Goal: Ask a question

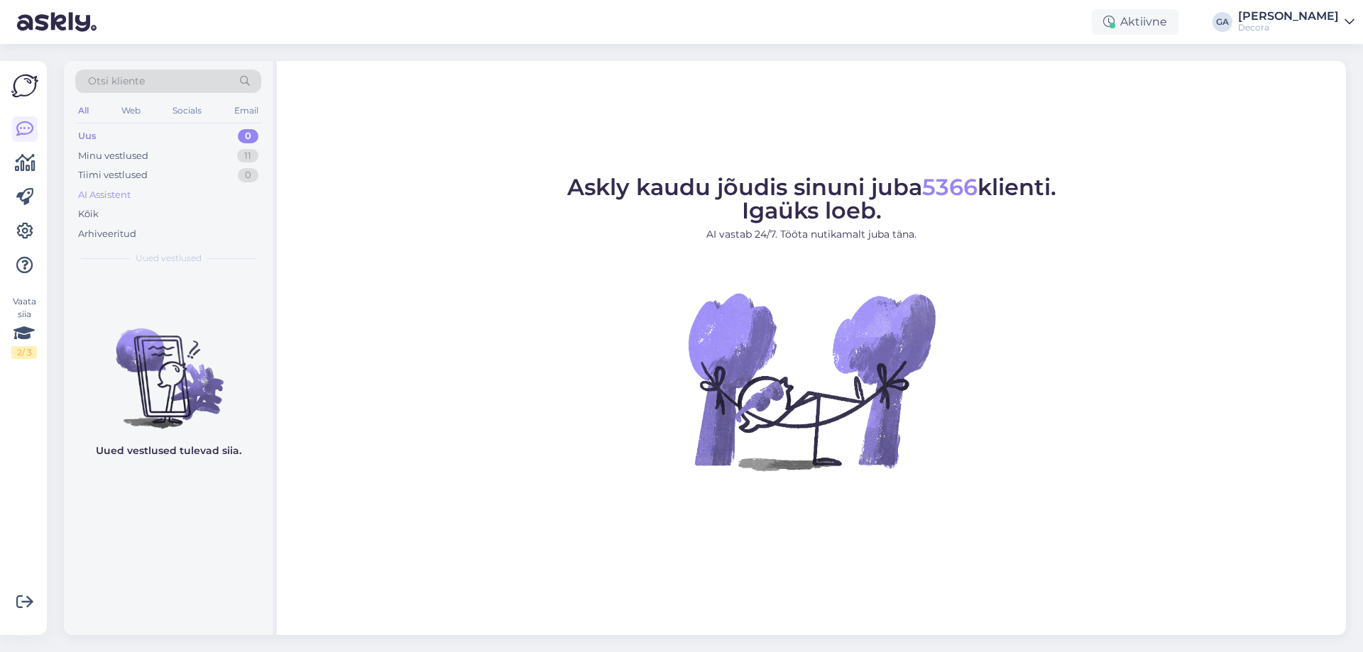
click at [97, 199] on div "AI Assistent" at bounding box center [104, 195] width 53 height 14
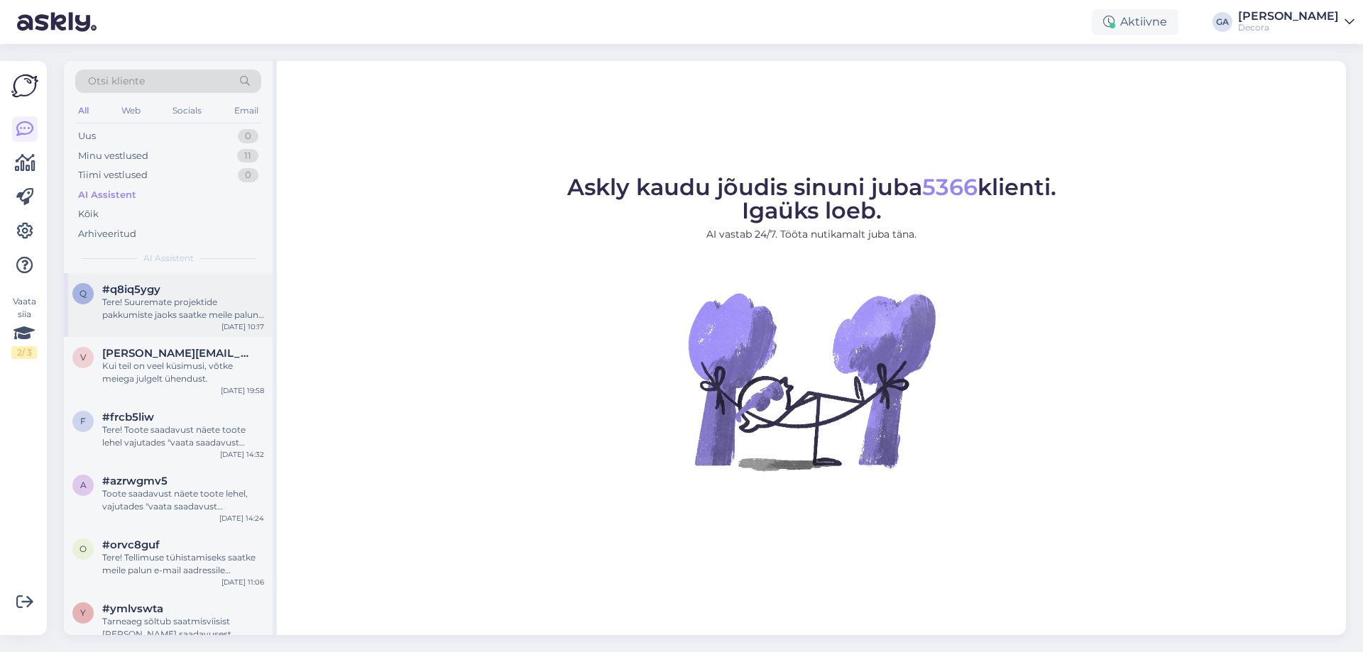
click at [128, 322] on div "q #q8iq5ygy Tere! Suuremate projektide pakkumiste jaoks saatke meile palun päri…" at bounding box center [168, 305] width 209 height 64
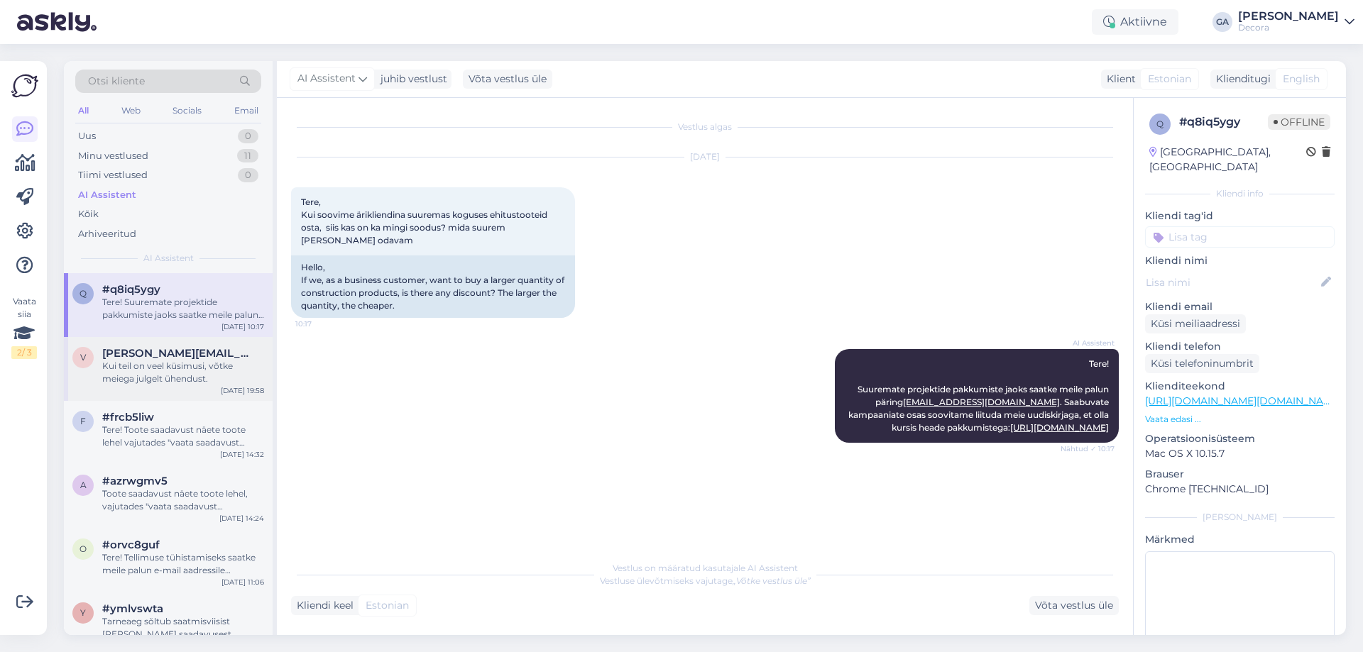
click at [156, 355] on span "[PERSON_NAME][EMAIL_ADDRESS][DOMAIN_NAME]" at bounding box center [176, 353] width 148 height 13
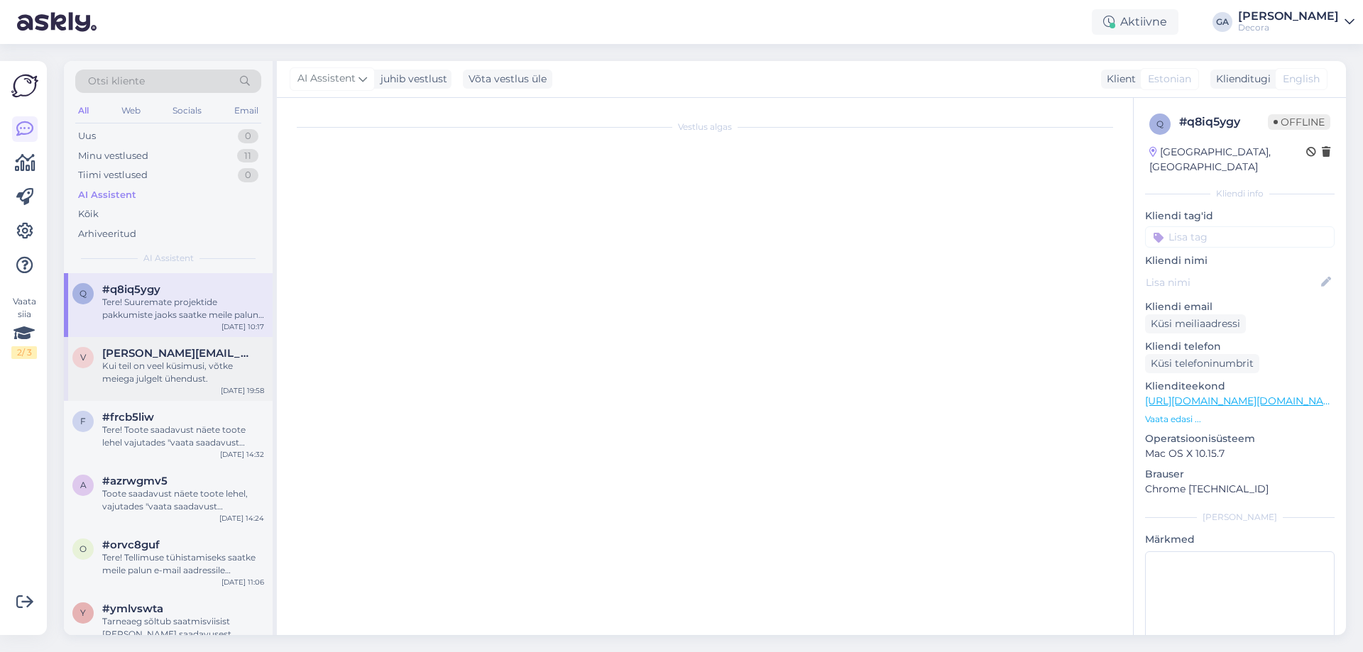
scroll to position [261, 0]
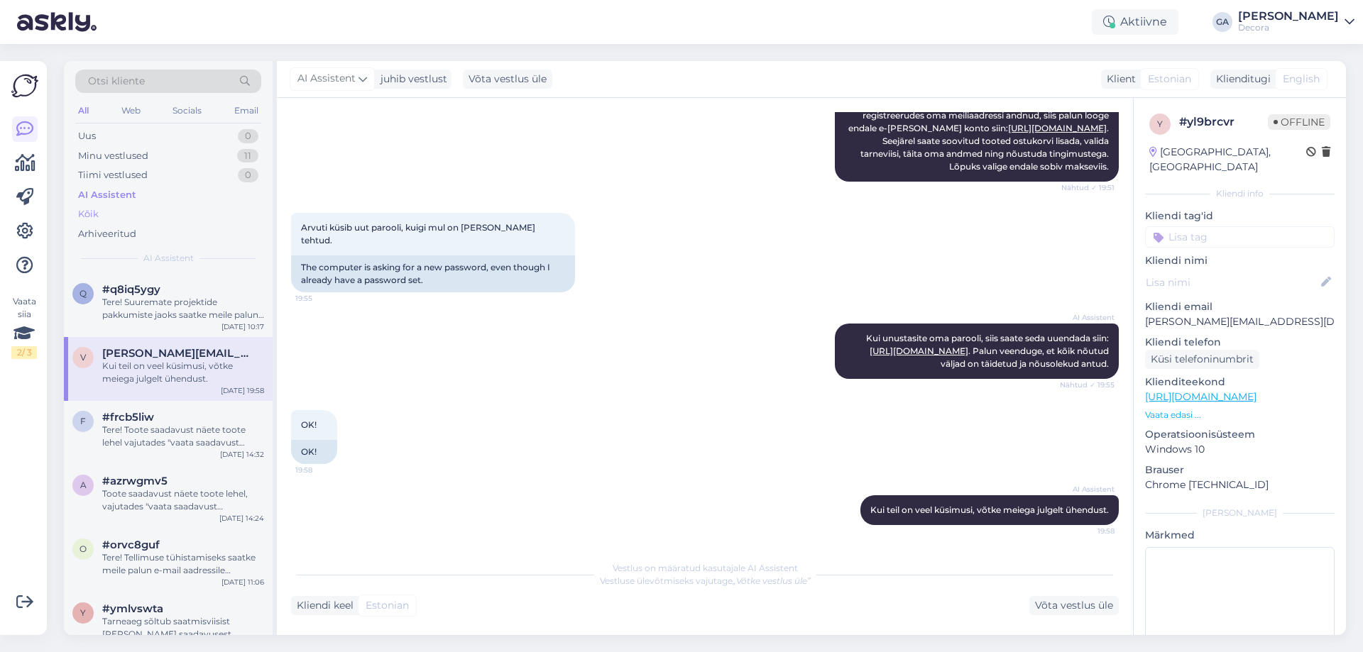
click at [100, 218] on div "Kõik" at bounding box center [168, 214] width 186 height 20
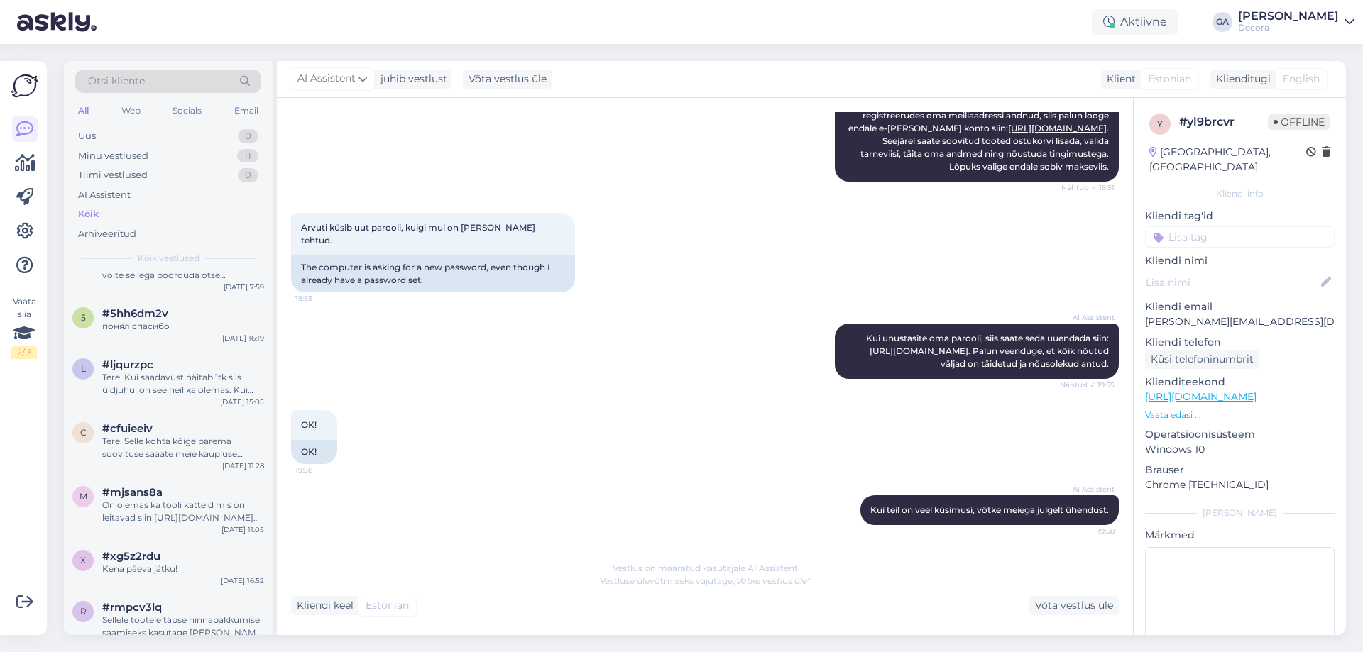
scroll to position [19471, 0]
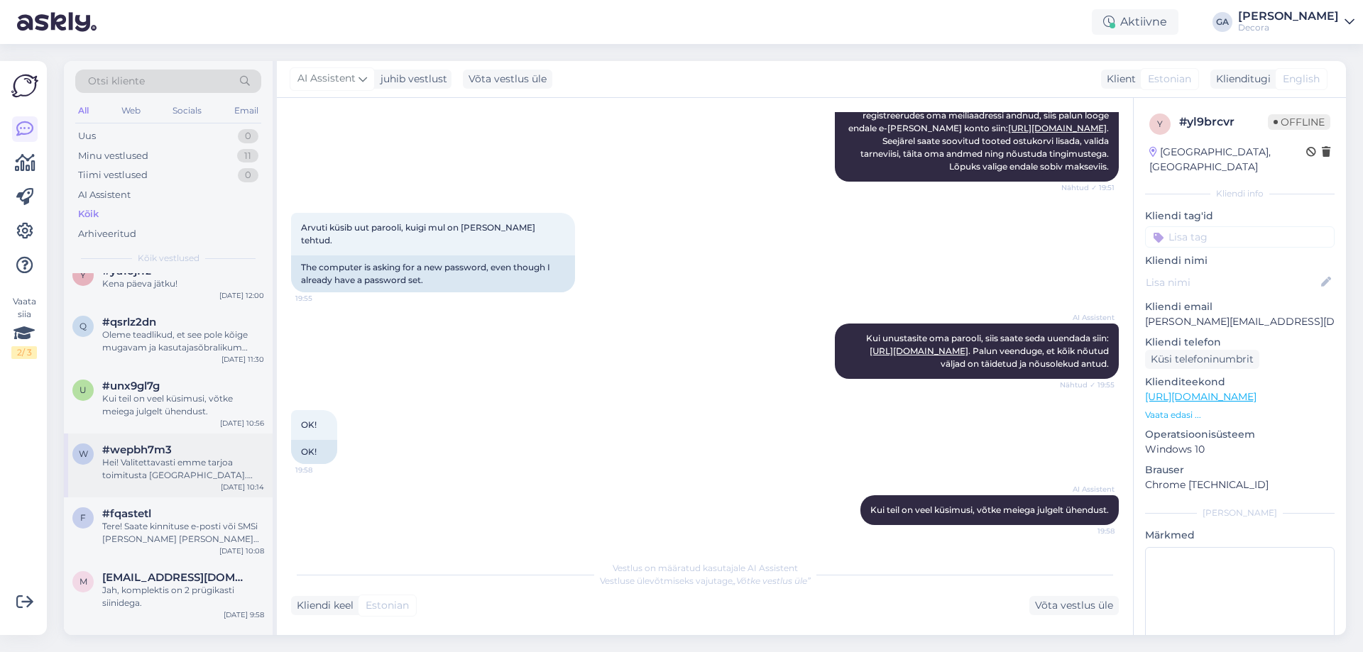
click at [151, 466] on div "Hei! Valitettavasti emme tarjoa toimitusta [GEOGRAPHIC_DATA]. Toimitamme tavaro…" at bounding box center [183, 469] width 162 height 26
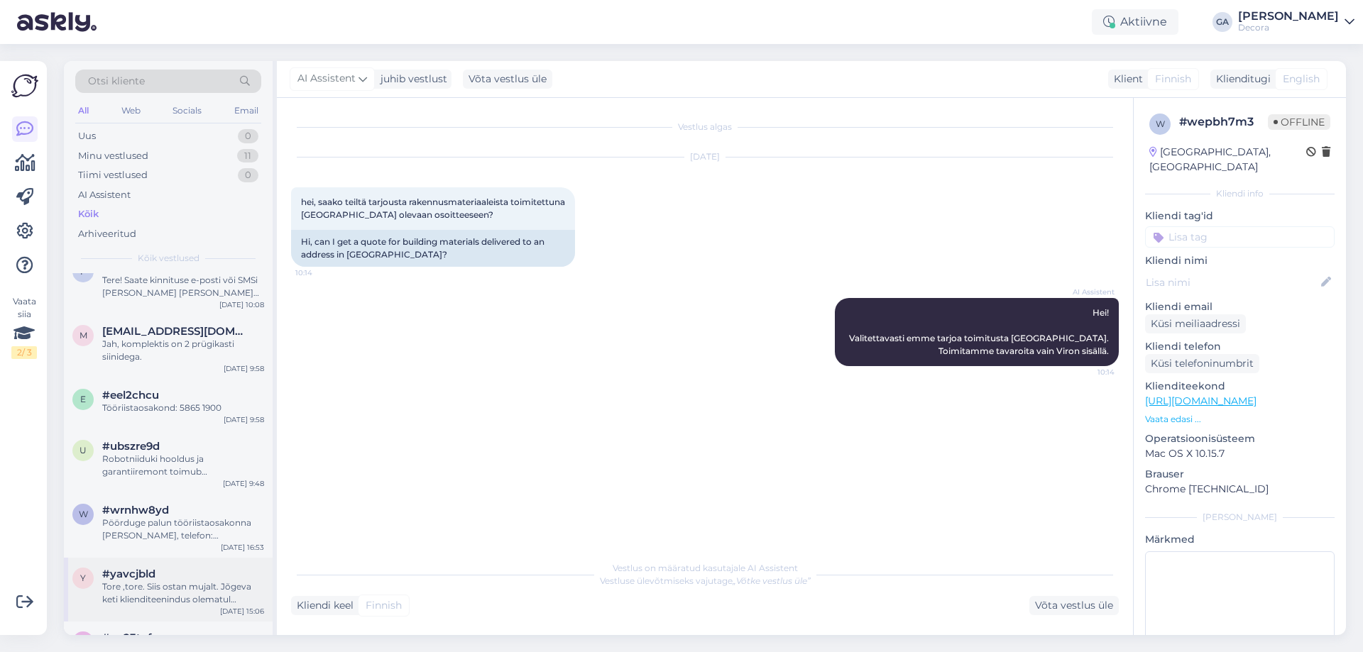
scroll to position [19755, 0]
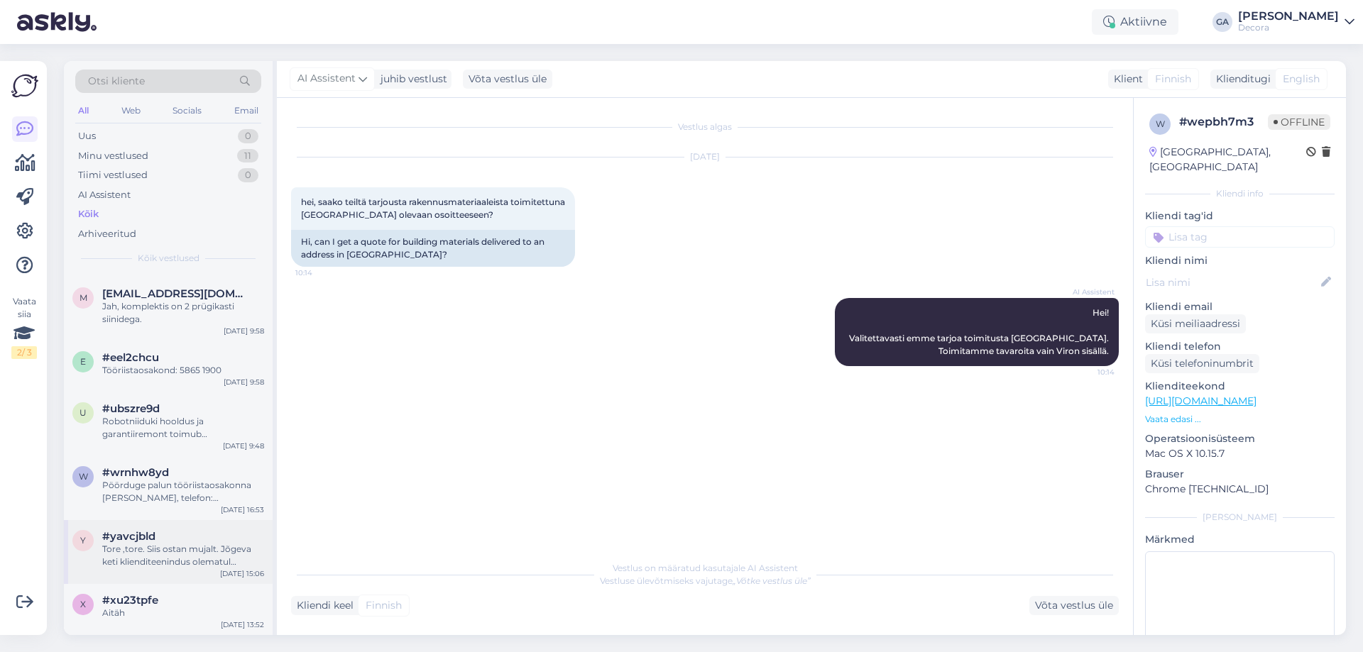
click at [155, 520] on div "y #yavcjbld Tore ,tore. Siis ostan mujalt. Jõgeva keti klienditeenindus olematu…" at bounding box center [168, 552] width 209 height 64
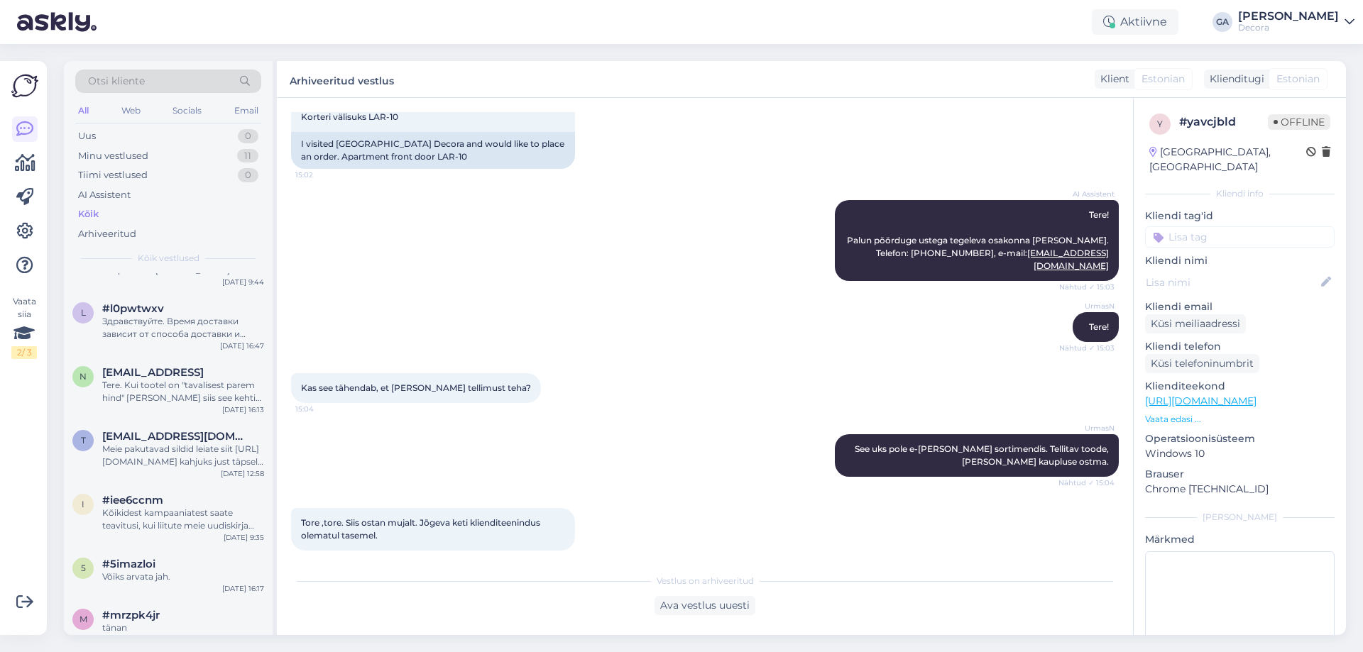
scroll to position [21317, 0]
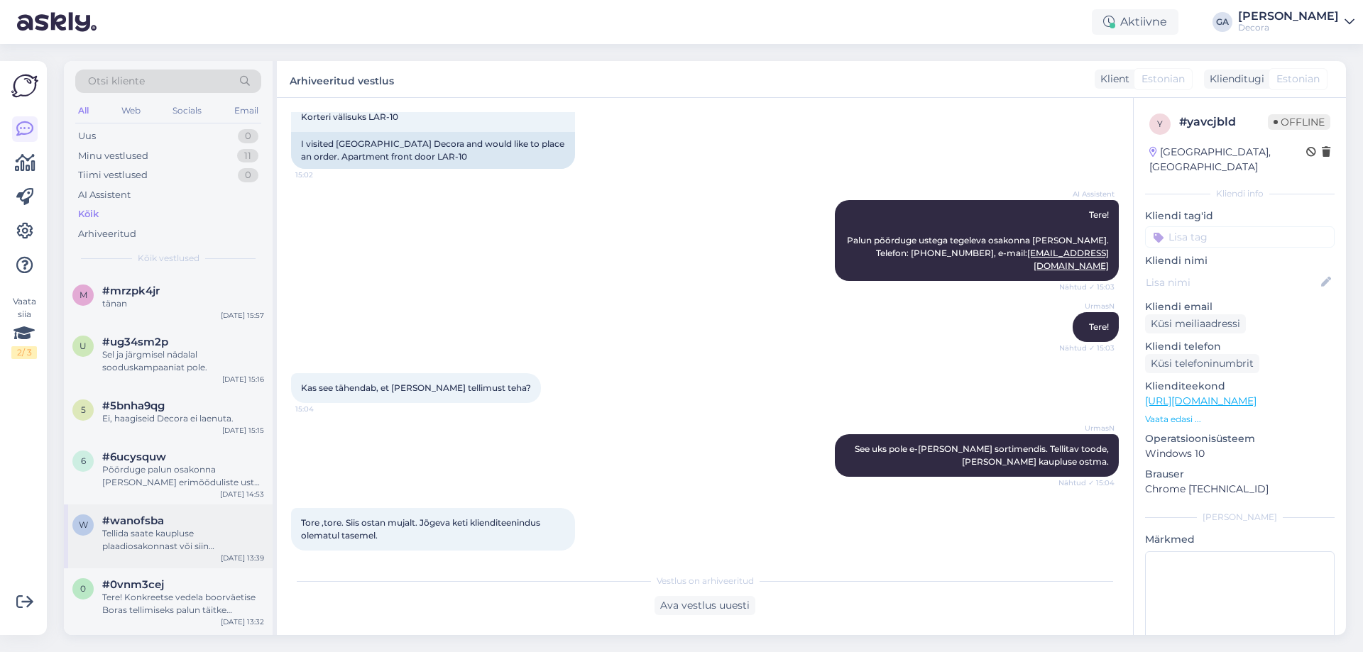
click at [175, 505] on div "w #wanofsba Tellida saate kaupluse plaadiosakonnast või siin tootepäringu vormi…" at bounding box center [168, 537] width 209 height 64
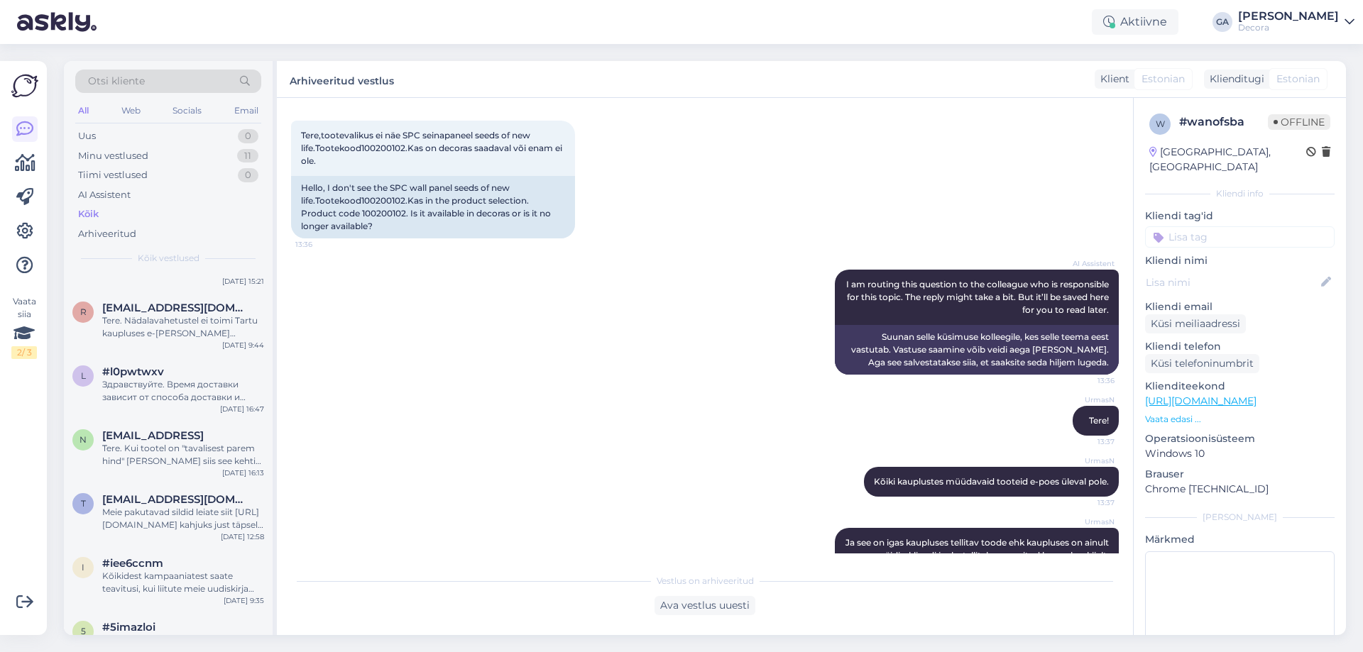
scroll to position [20820, 0]
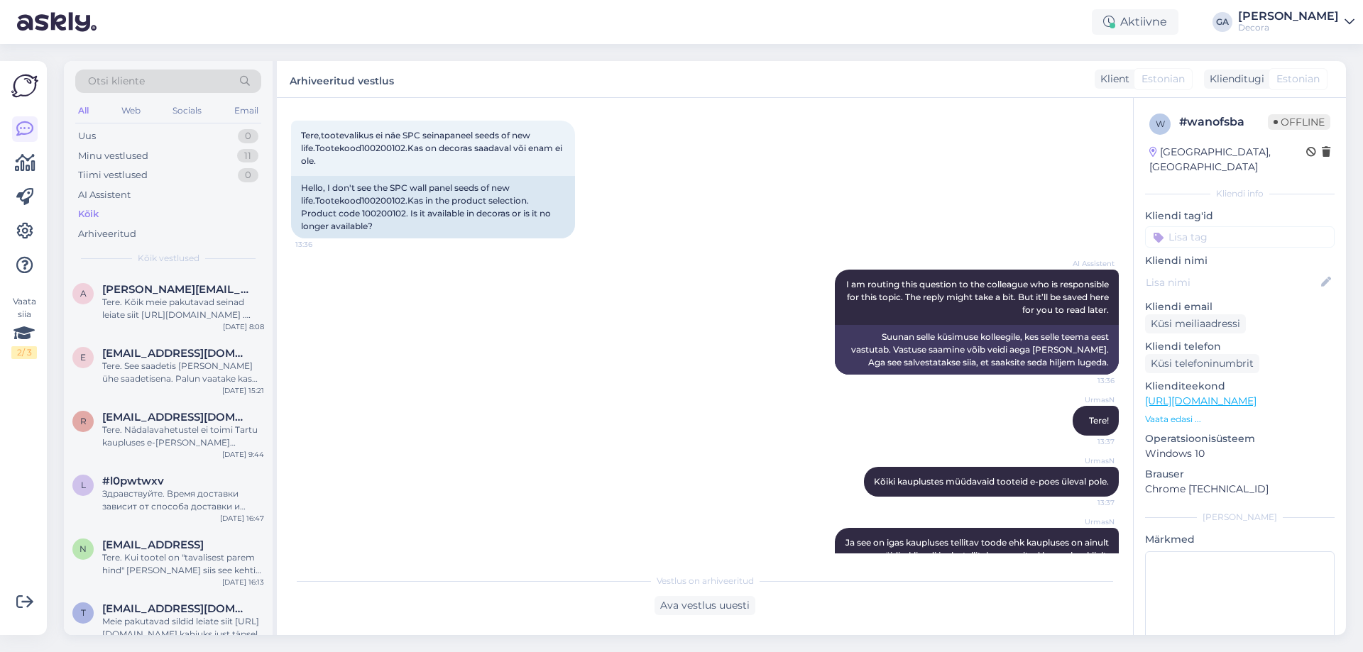
click at [9, 158] on div "Vaata siia 2 / 3 Võimalused Veendu, et Askly loob sulle väärtust. Sulge Ühenda …" at bounding box center [23, 348] width 47 height 574
click at [21, 162] on icon at bounding box center [25, 163] width 21 height 17
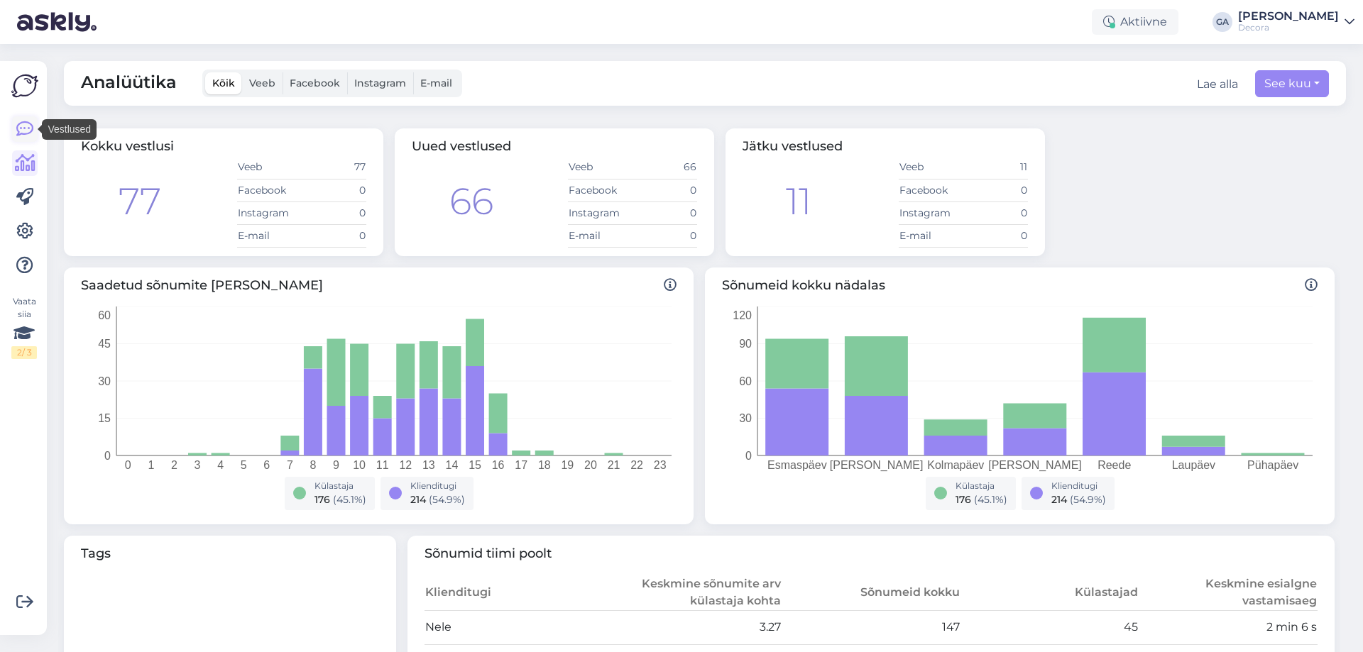
click at [19, 128] on icon at bounding box center [24, 129] width 17 height 17
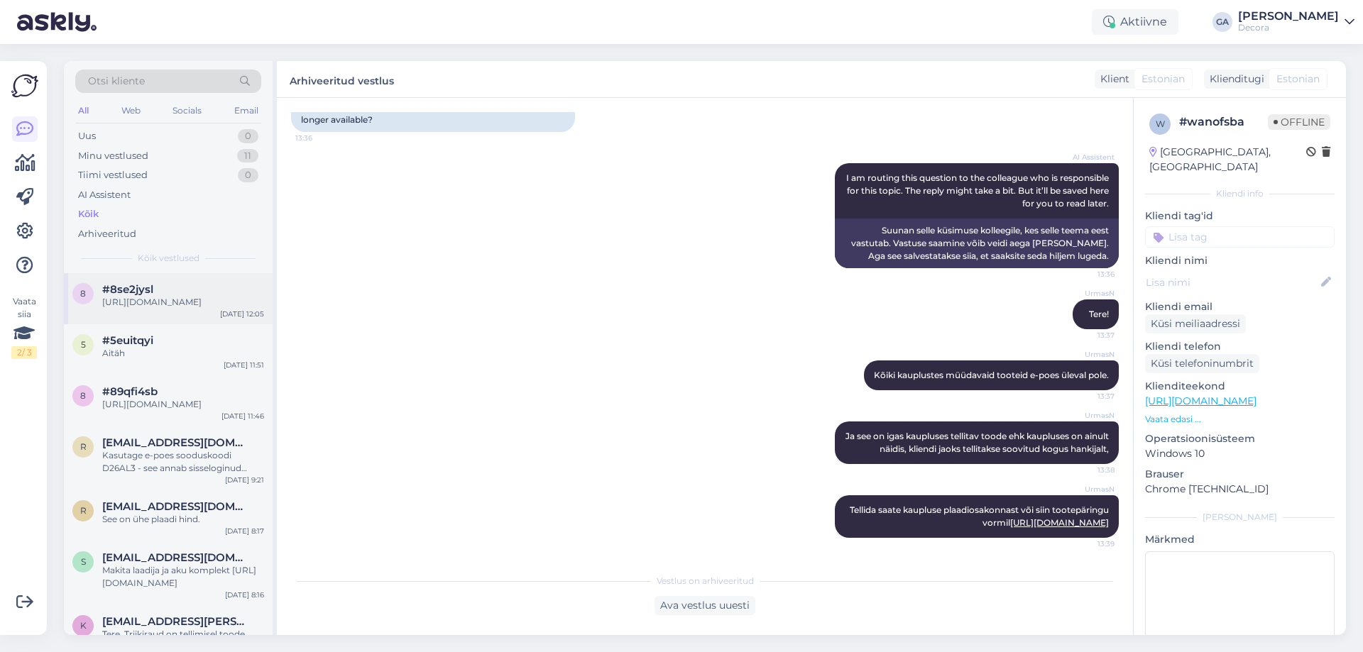
click at [160, 307] on div "[URL][DOMAIN_NAME]" at bounding box center [183, 302] width 162 height 13
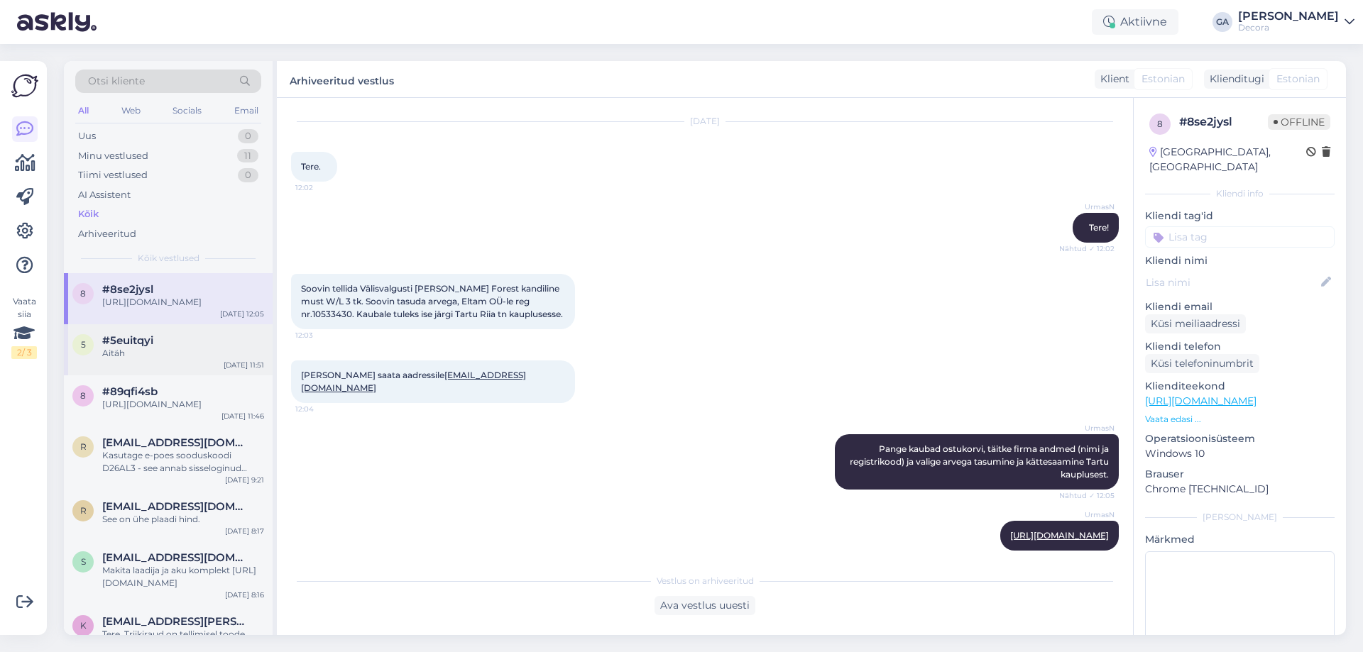
click at [144, 341] on span "#5euitqyi" at bounding box center [127, 340] width 51 height 13
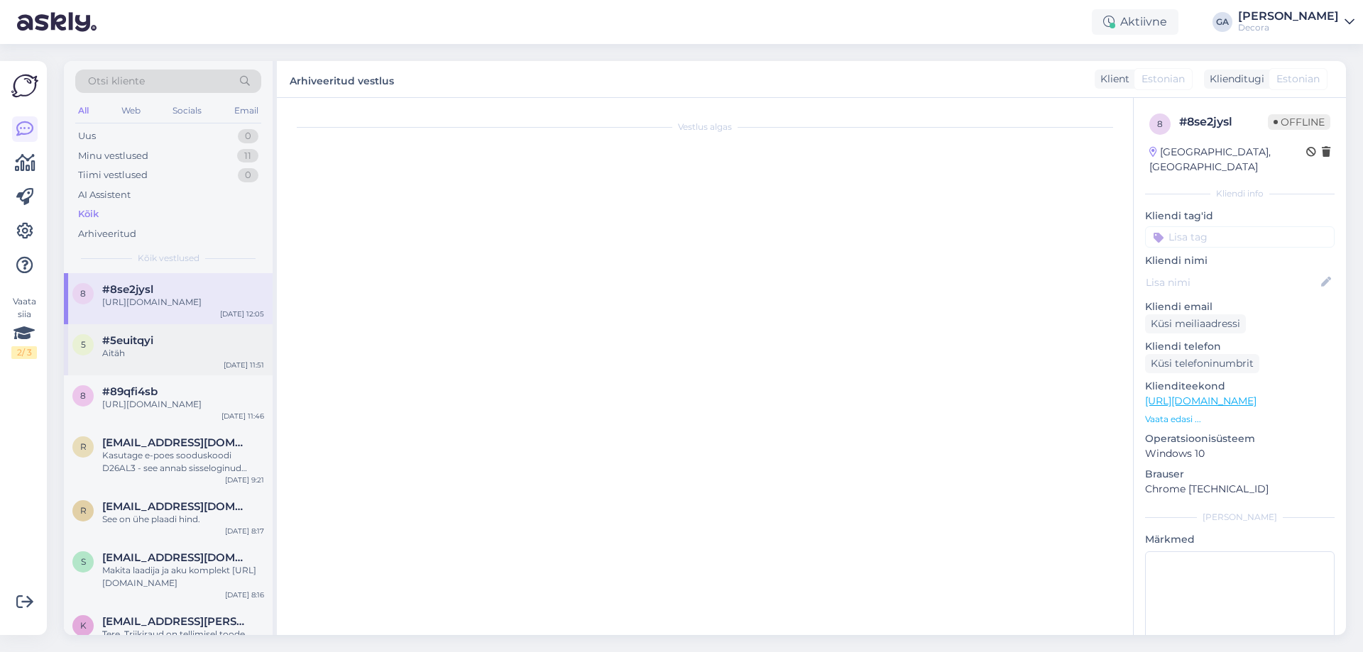
scroll to position [0, 0]
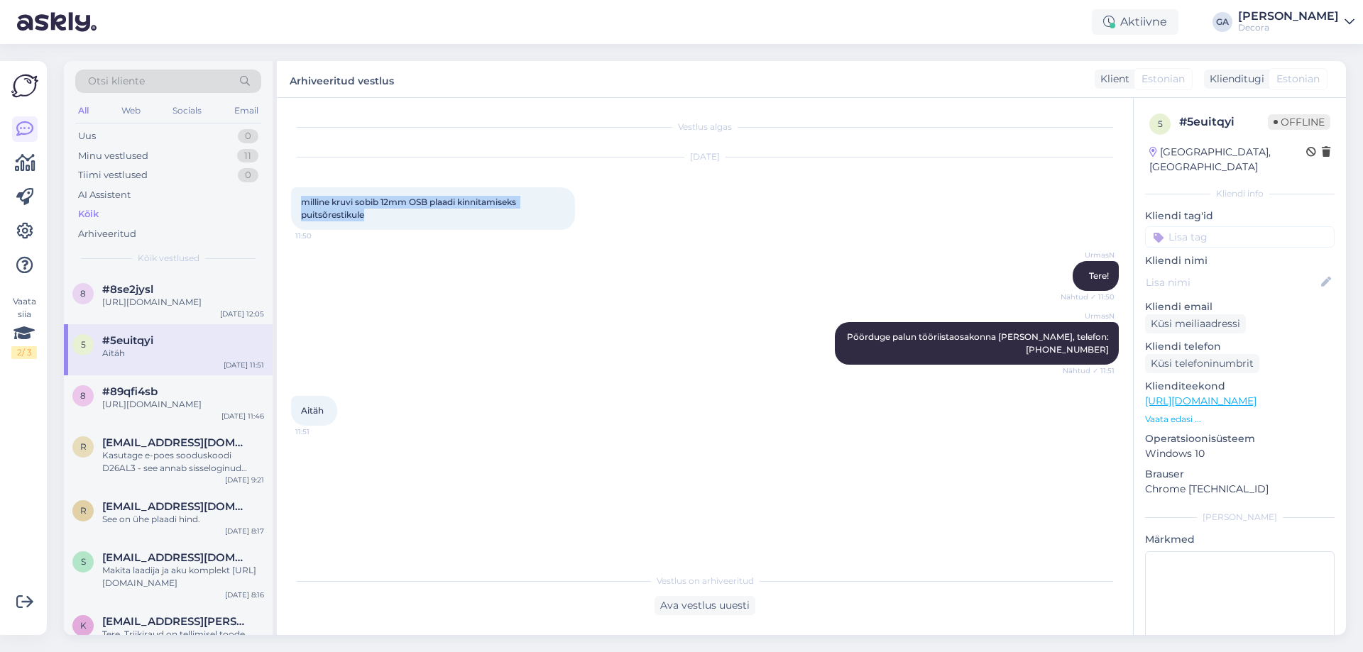
drag, startPoint x: 352, startPoint y: 212, endPoint x: 301, endPoint y: 202, distance: 52.1
click at [301, 202] on div "milline kruvi sobib 12mm OSB plaadi kinnitamiseks puitsõrestikule 11:50" at bounding box center [433, 208] width 284 height 43
copy span "milline kruvi sobib 12mm OSB plaadi kinnitamiseks puitsõrestikule"
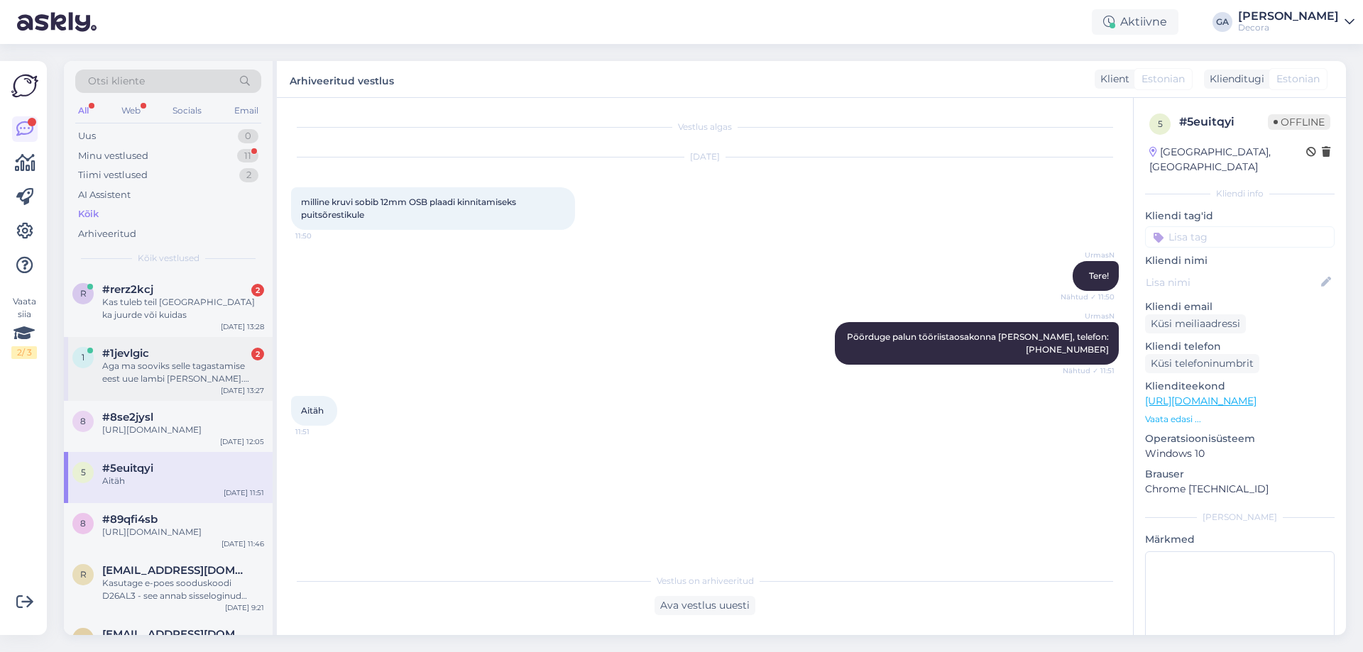
click at [156, 358] on div "#1jevlgic 2" at bounding box center [183, 353] width 162 height 13
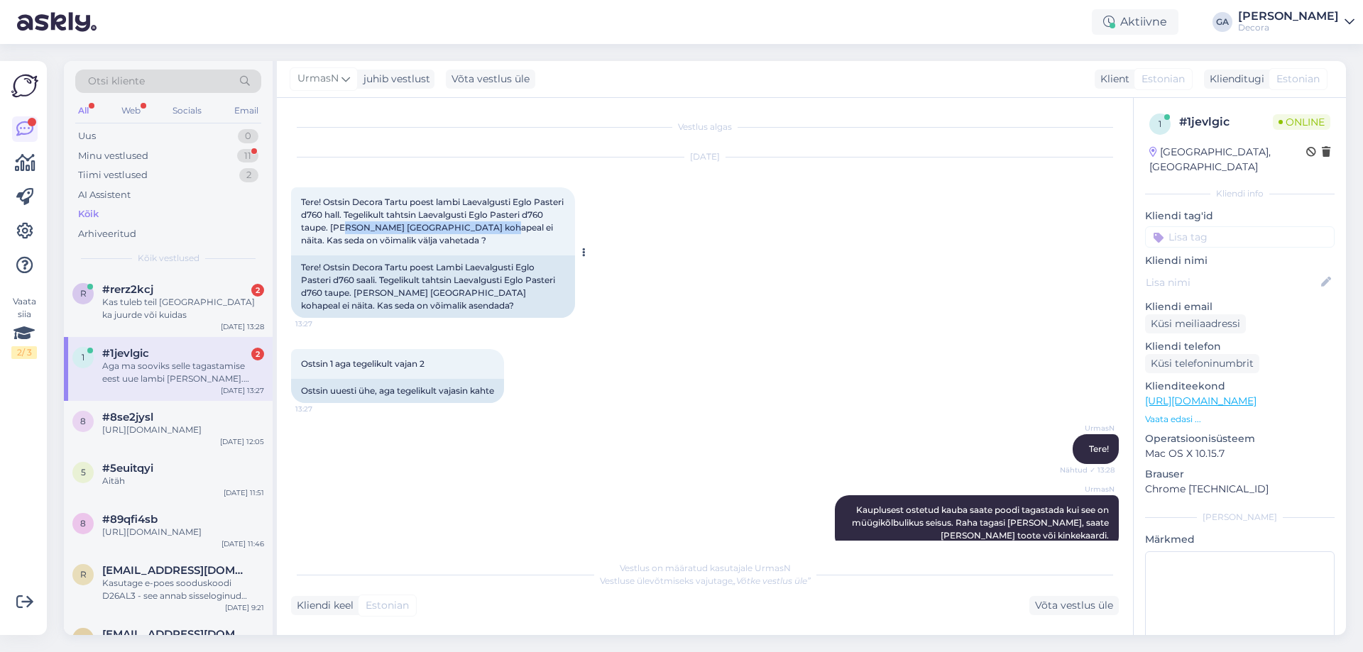
drag, startPoint x: 371, startPoint y: 229, endPoint x: 508, endPoint y: 233, distance: 137.8
click at [505, 229] on span "Tere! Ostsin Decora Tartu poest lambi Laevalgusti Eglo Pasteri d760 hall. Tegel…" at bounding box center [433, 221] width 265 height 49
click at [521, 246] on div "Tere! Ostsin Decora Tartu poest lambi Laevalgusti Eglo Pasteri d760 hall. Tegel…" at bounding box center [433, 221] width 284 height 68
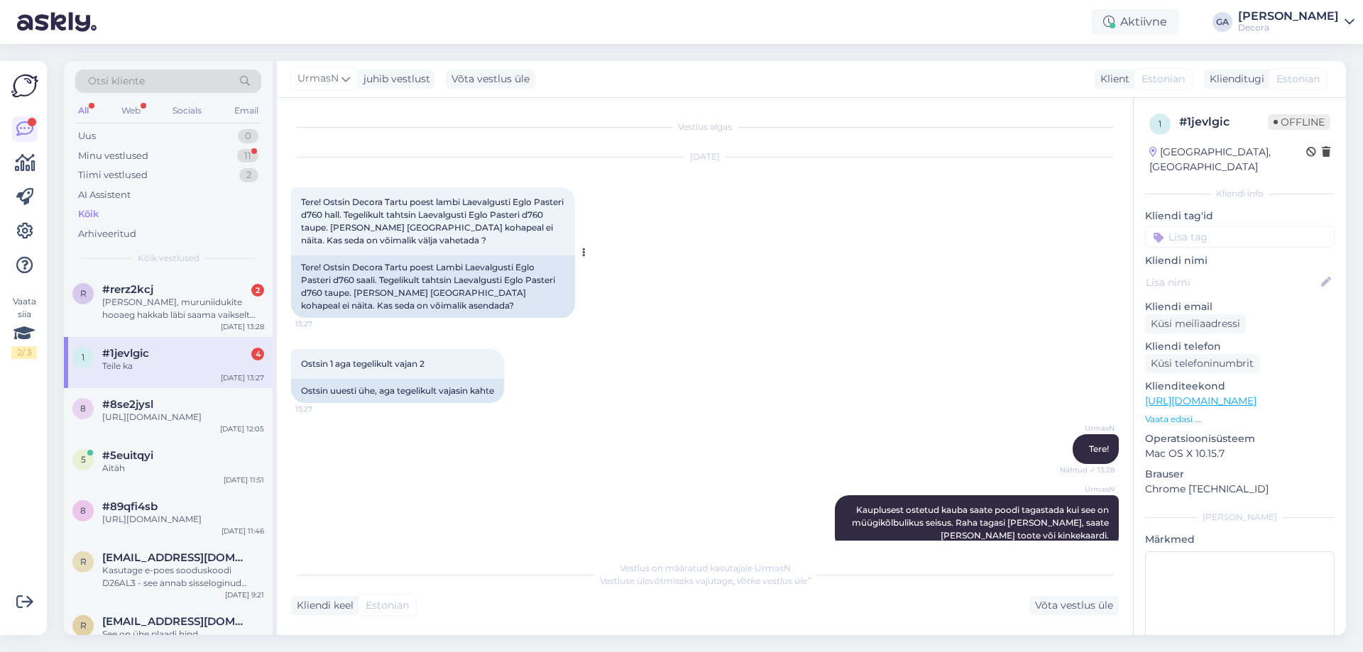
click at [307, 214] on span "Tere! Ostsin Decora Tartu poest lambi Laevalgusti Eglo Pasteri d760 hall. Tegel…" at bounding box center [433, 221] width 265 height 49
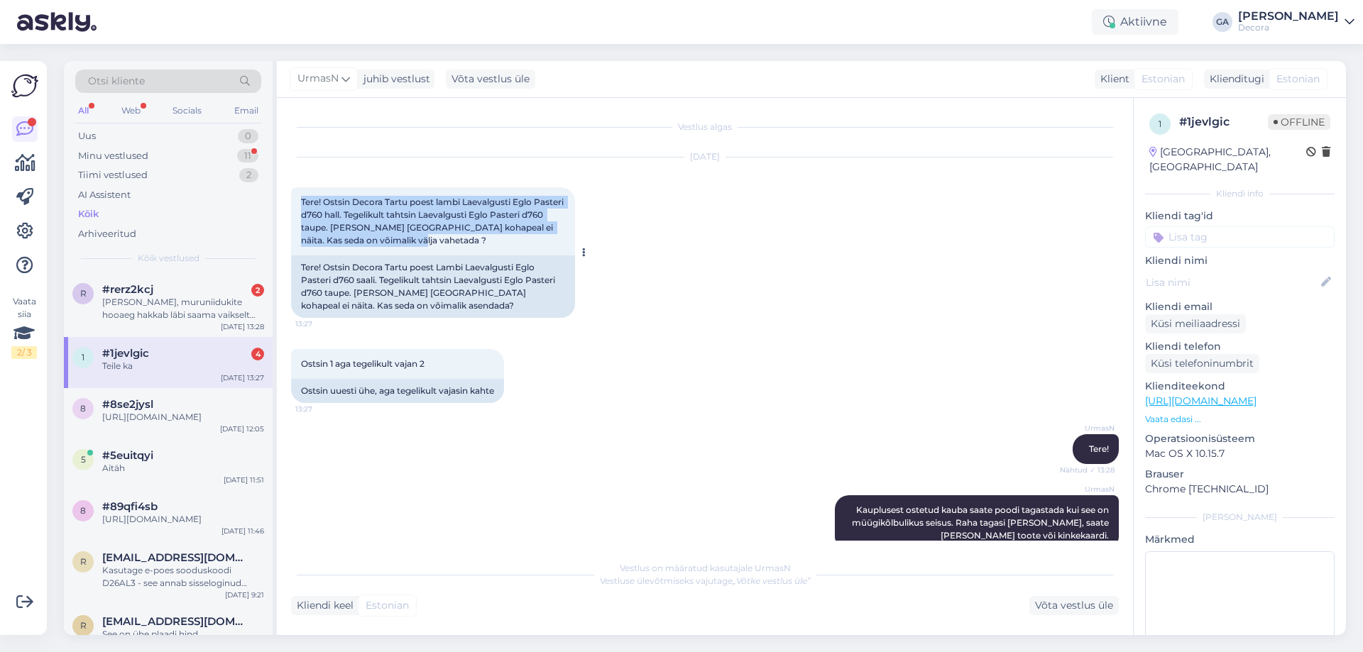
drag, startPoint x: 302, startPoint y: 199, endPoint x: 410, endPoint y: 236, distance: 114.0
click at [410, 236] on div "Tere! Ostsin Decora Tartu poest lambi Laevalgusti Eglo Pasteri d760 hall. Tegel…" at bounding box center [433, 221] width 284 height 68
copy span "Tere! Ostsin Decora Tartu poest lambi Laevalgusti Eglo Pasteri d760 hall. Tegel…"
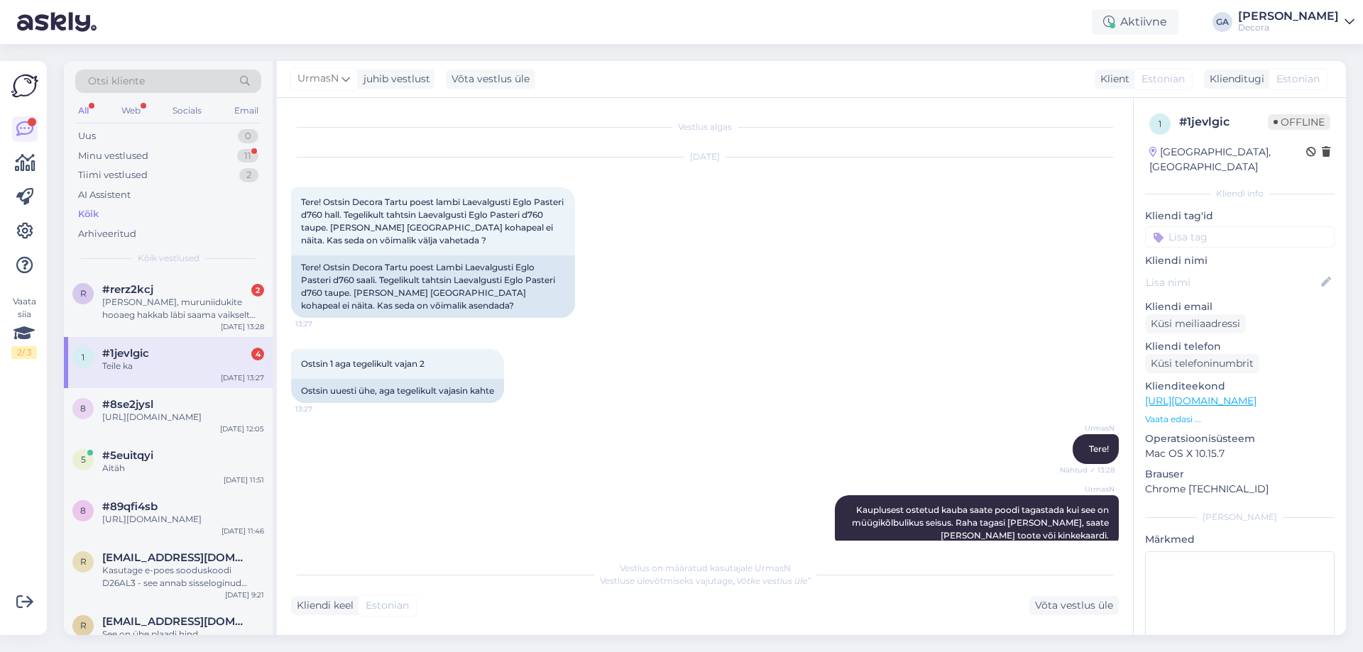
click at [657, 371] on div "Ostsin 1 aga tegelikult vajan 2 13:27 Ostsin uuesti ühe, aga tegelikult vajasin…" at bounding box center [705, 376] width 828 height 85
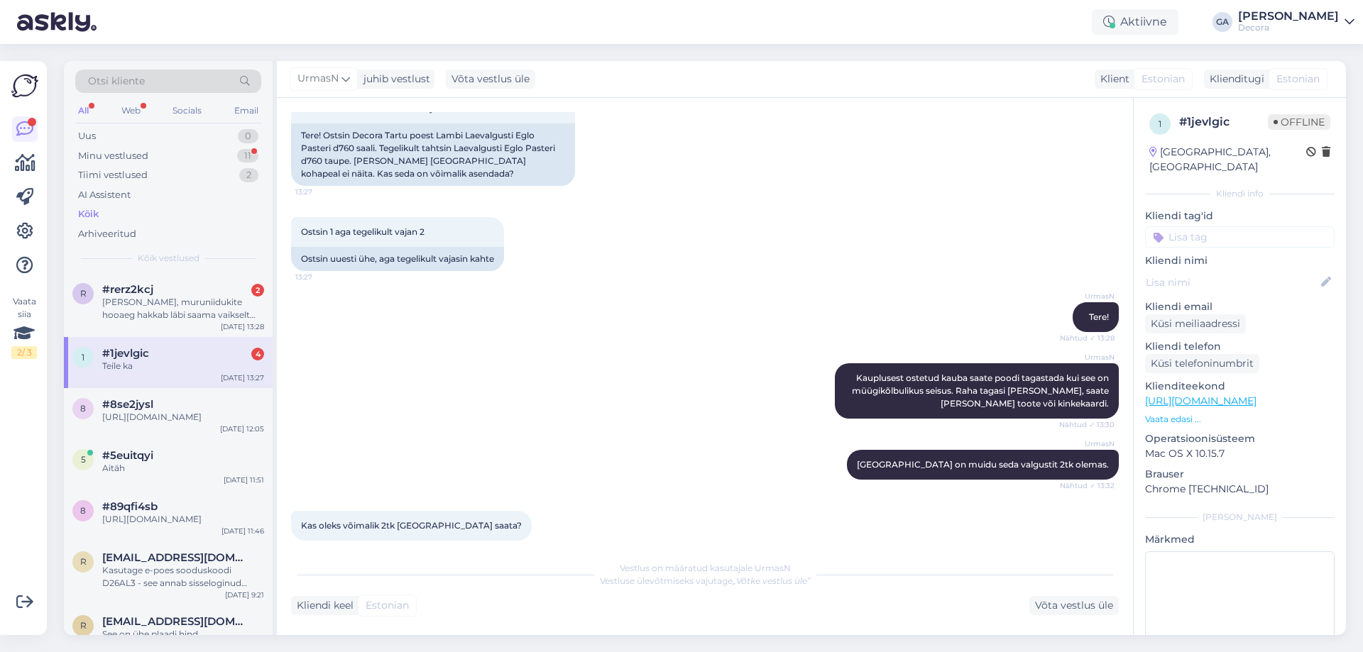
scroll to position [142, 0]
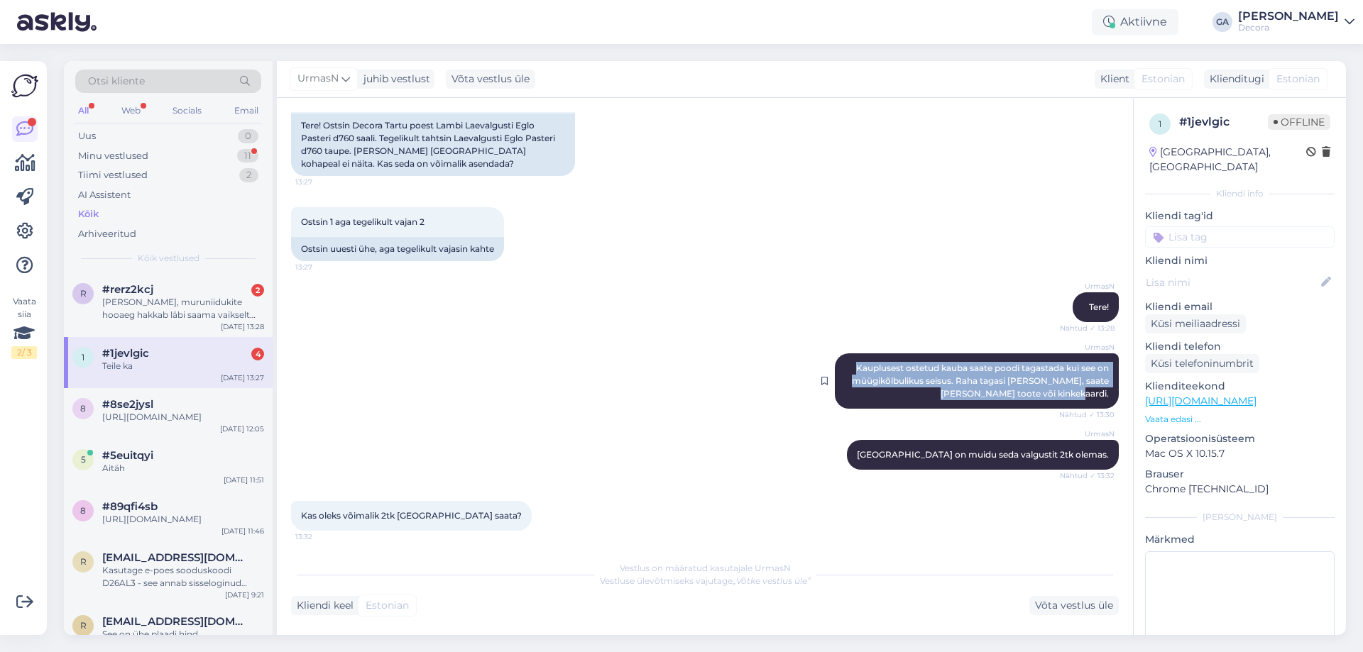
drag, startPoint x: 841, startPoint y: 363, endPoint x: 1099, endPoint y: 394, distance: 259.6
click at [1099, 394] on div "UrmasN Kauplusest ostetud kauba saate poodi tagastada kui see on müügikõlbuliku…" at bounding box center [977, 381] width 284 height 55
click at [1045, 394] on span "Kauplusest ostetud kauba saate poodi tagastada kui see on müügikõlbulikus seisu…" at bounding box center [981, 381] width 259 height 36
drag, startPoint x: 1099, startPoint y: 393, endPoint x: 842, endPoint y: 368, distance: 258.1
click at [842, 368] on div "UrmasN Kauplusest ostetud kauba saate poodi tagastada kui see on müügikõlbuliku…" at bounding box center [977, 381] width 284 height 55
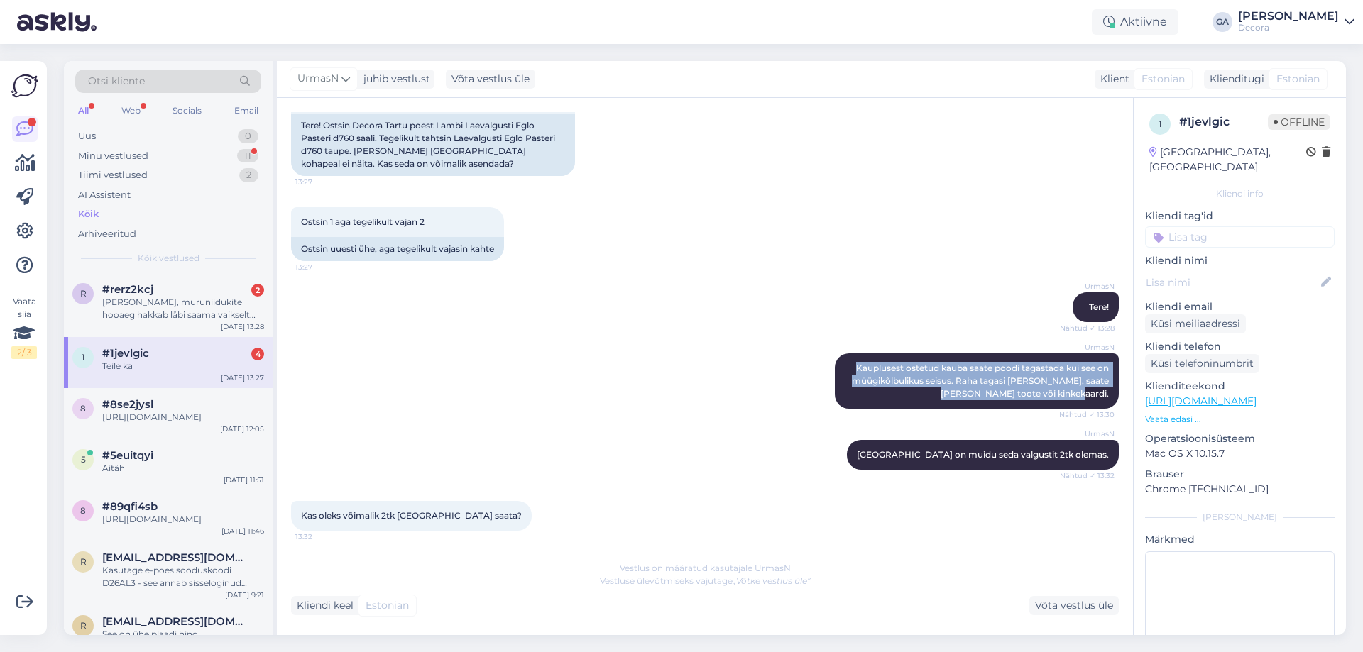
copy span "Kauplusest ostetud kauba saate poodi tagastada kui see on müügikõlbulikus seisu…"
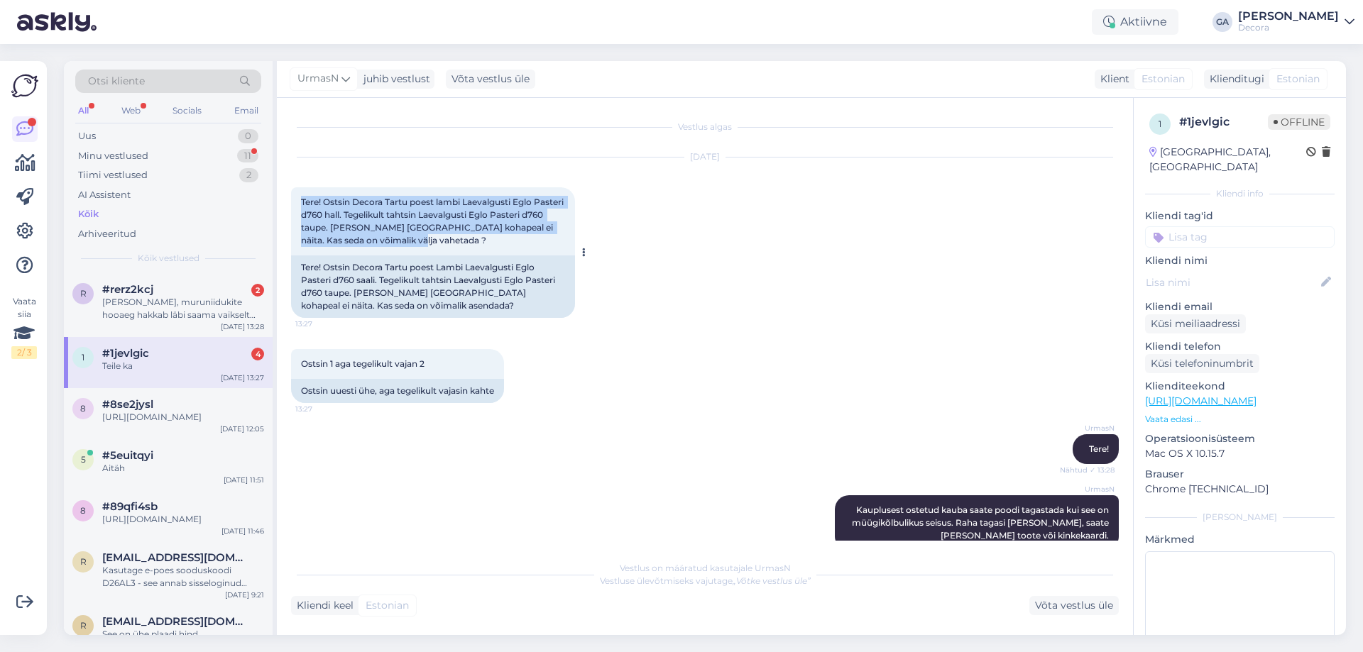
drag, startPoint x: 302, startPoint y: 199, endPoint x: 432, endPoint y: 238, distance: 135.5
click at [432, 238] on div "Tere! Ostsin Decora Tartu poest lambi Laevalgusti Eglo Pasteri d760 hall. Tegel…" at bounding box center [433, 221] width 284 height 68
copy span "Tere! Ostsin Decora Tartu poest lambi Laevalgusti Eglo Pasteri d760 hall. Tegel…"
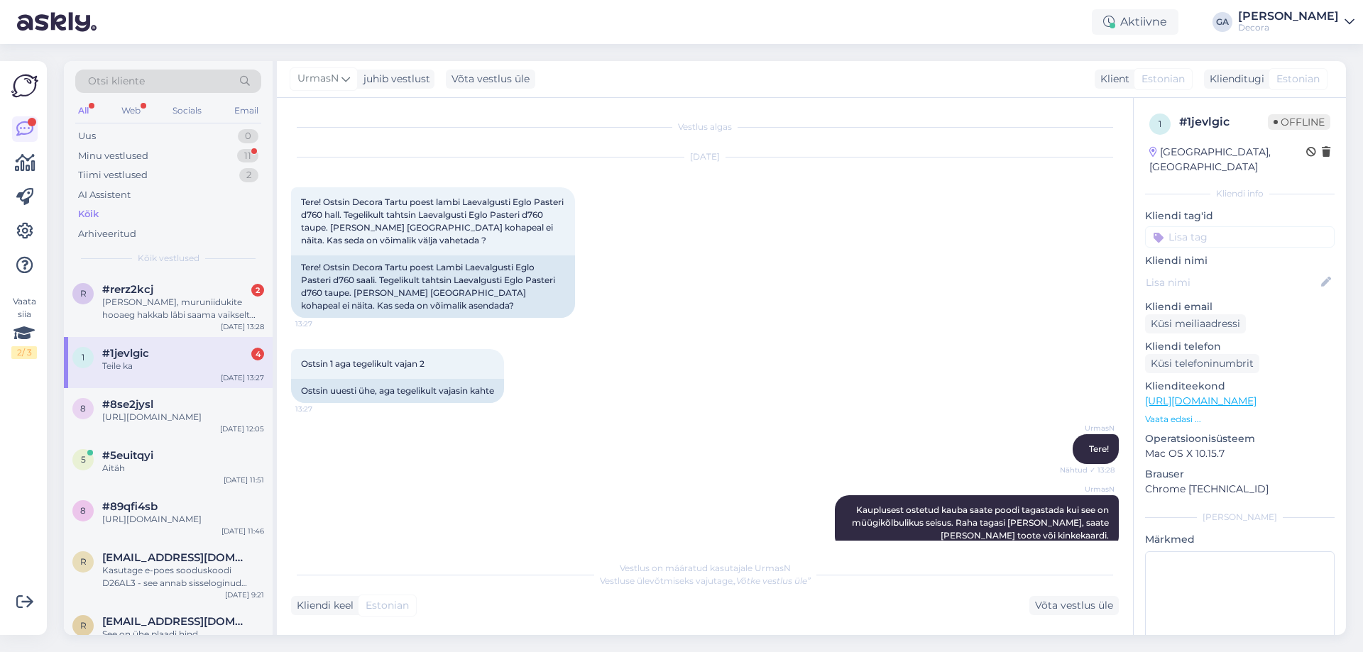
click at [795, 248] on div "[DATE] Tere! Ostsin Decora Tartu poest lambi Laevalgusti Eglo Pasteri d760 hall…" at bounding box center [705, 238] width 828 height 192
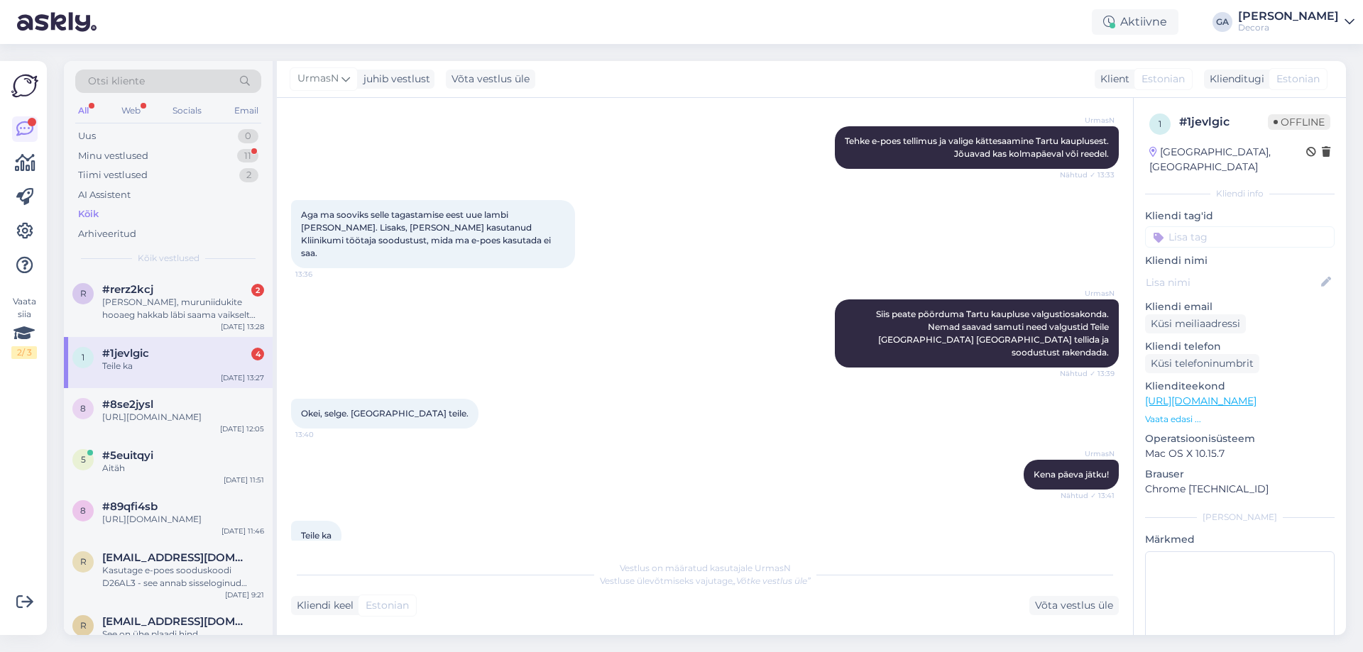
scroll to position [152, 0]
